Goal: Information Seeking & Learning: Learn about a topic

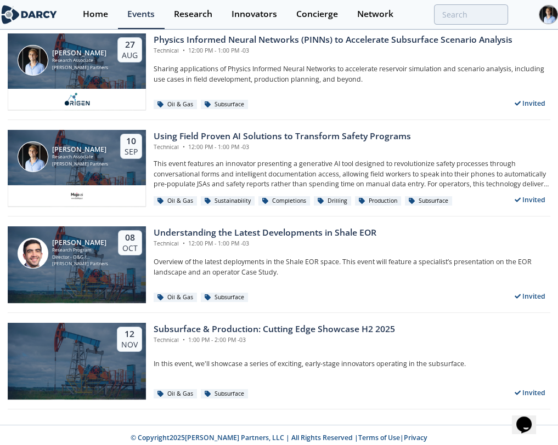
scroll to position [144, 0]
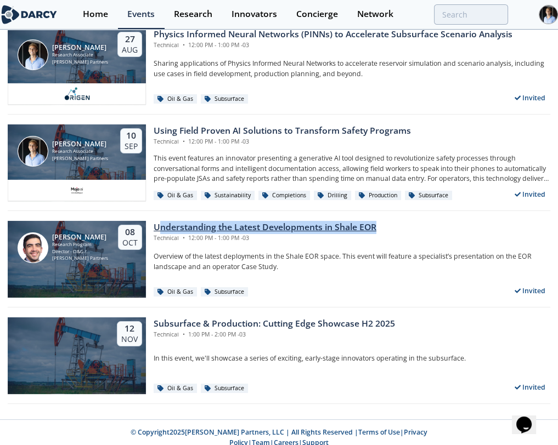
drag, startPoint x: 385, startPoint y: 225, endPoint x: 157, endPoint y: 224, distance: 228.2
click at [157, 224] on div "Oil & Gas Sustainability Energy Transition Power & Utilities Industrial Decarbo…" at bounding box center [279, 145] width 542 height 517
copy div "Understanding the Latest Developments in Shale EOR"
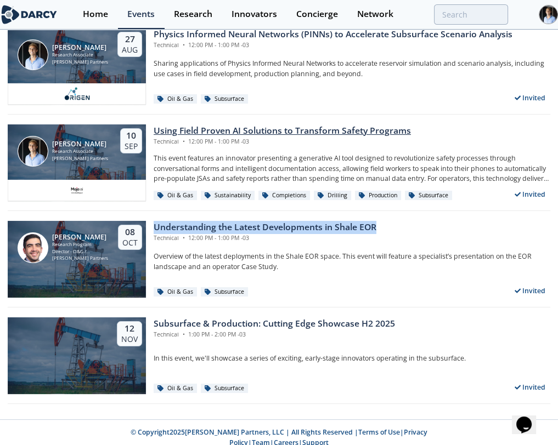
scroll to position [0, 0]
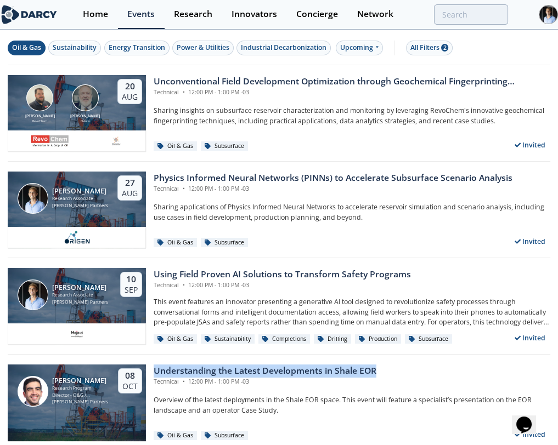
click at [27, 49] on div "Oil & Gas" at bounding box center [26, 48] width 29 height 10
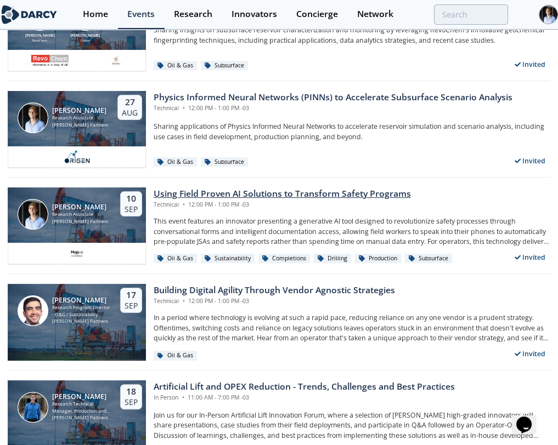
scroll to position [304, 0]
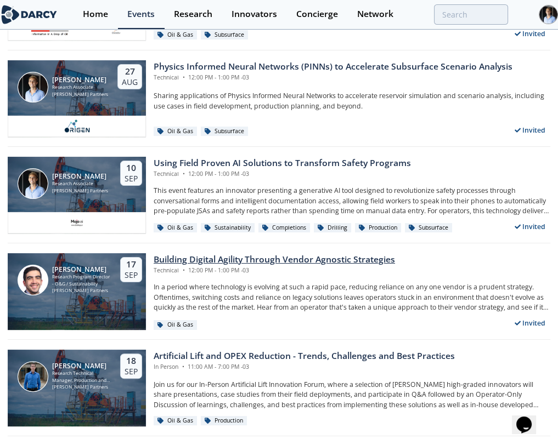
click at [234, 259] on div "Building Digital Agility Through Vendor Agnostic Strategies" at bounding box center [274, 259] width 241 height 13
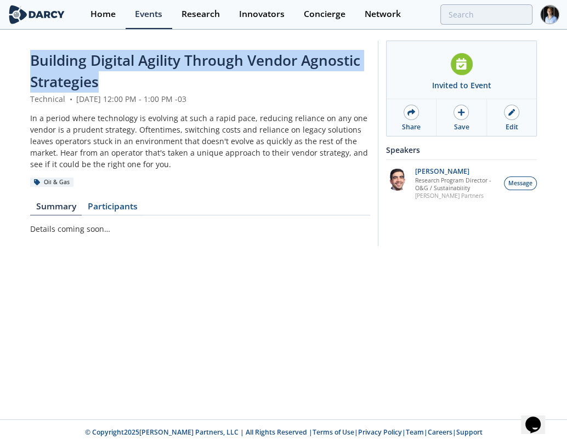
drag, startPoint x: 118, startPoint y: 82, endPoint x: 7, endPoint y: 65, distance: 112.7
click at [7, 65] on div "Building Digital Agility Through Vendor Agnostic Strategies Technical • [DATE] …" at bounding box center [283, 146] width 567 height 231
copy span "Building Digital Agility Through Vendor Agnostic Strategies"
